Goal: Navigation & Orientation: Find specific page/section

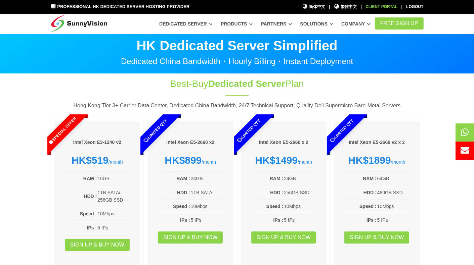
click at [391, 9] on div "Client Portal" at bounding box center [381, 7] width 32 height 6
click at [383, 7] on div "Client Portal" at bounding box center [381, 7] width 32 height 6
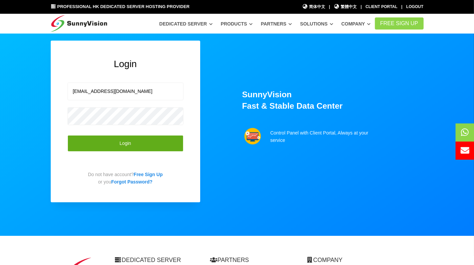
click at [101, 147] on button "Login" at bounding box center [126, 143] width 116 height 16
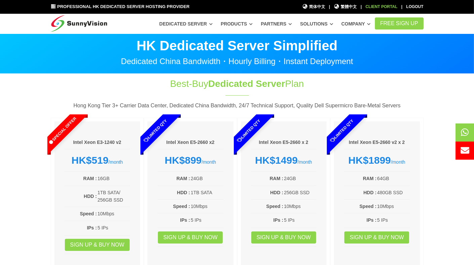
click at [383, 8] on div "Client Portal" at bounding box center [381, 7] width 32 height 6
